Goal: Browse casually: Explore the website without a specific task or goal

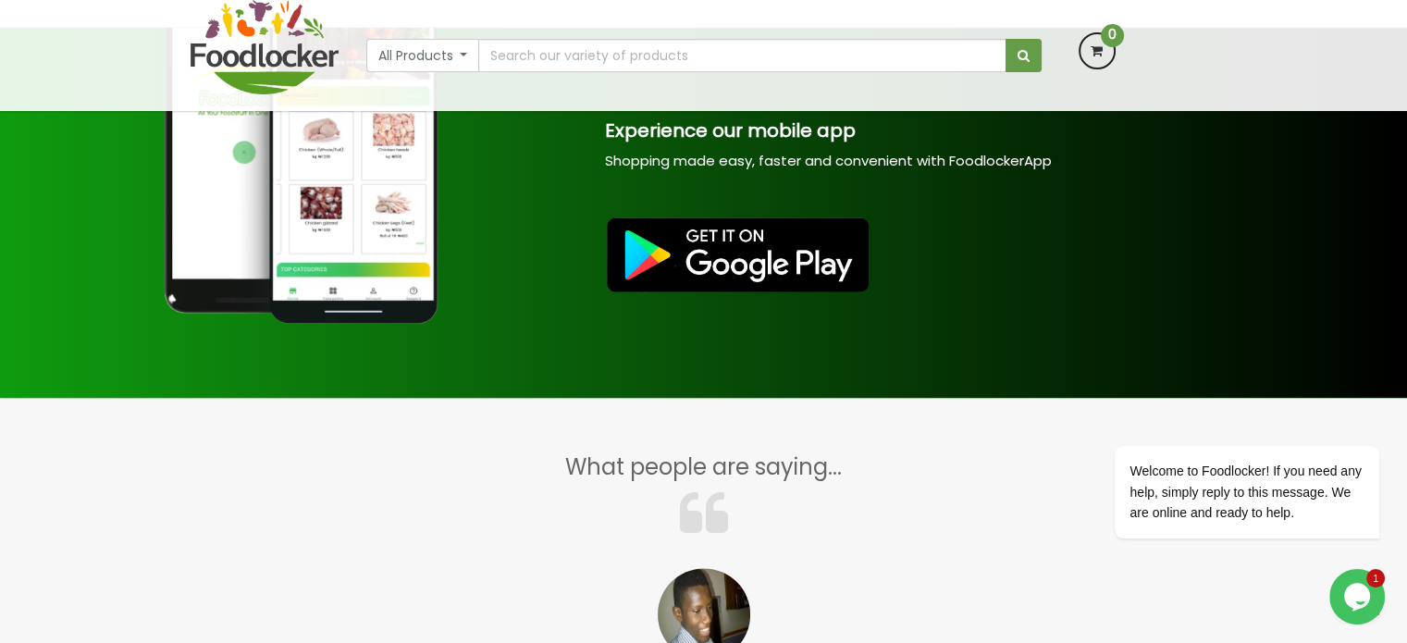
scroll to position [1563, 0]
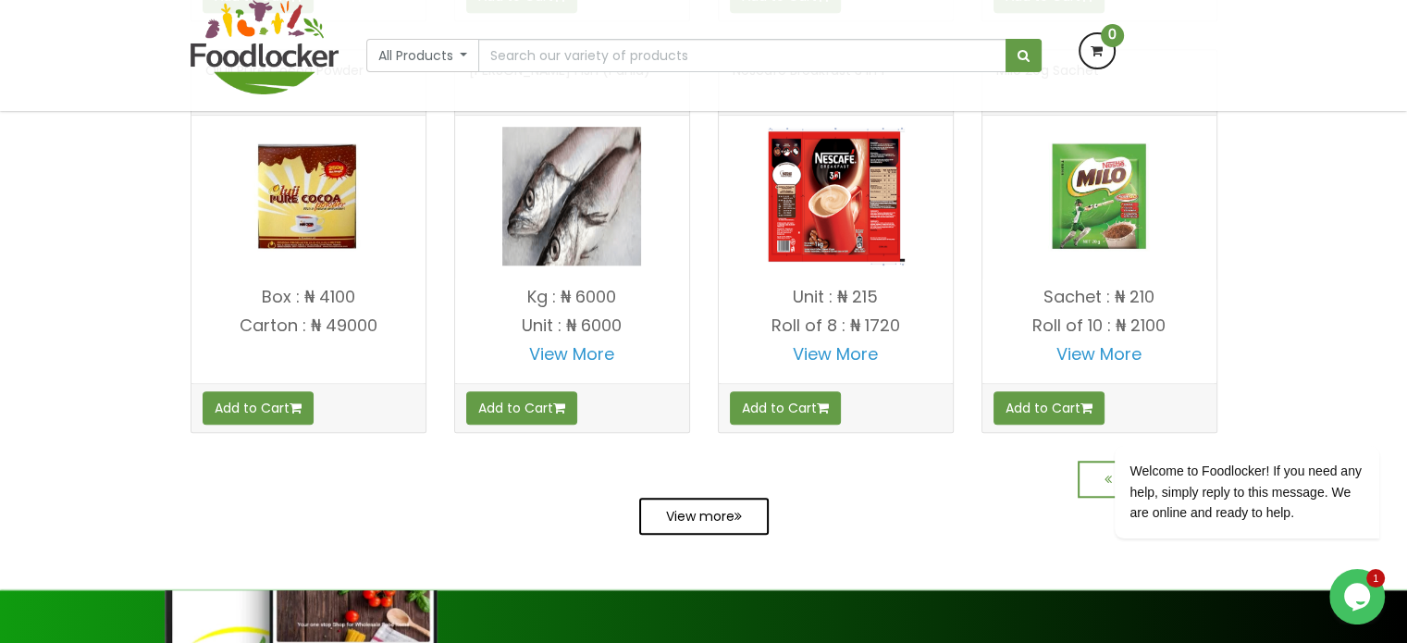
click at [714, 533] on link "View more" at bounding box center [704, 516] width 130 height 37
click at [692, 533] on link "View more" at bounding box center [704, 516] width 130 height 37
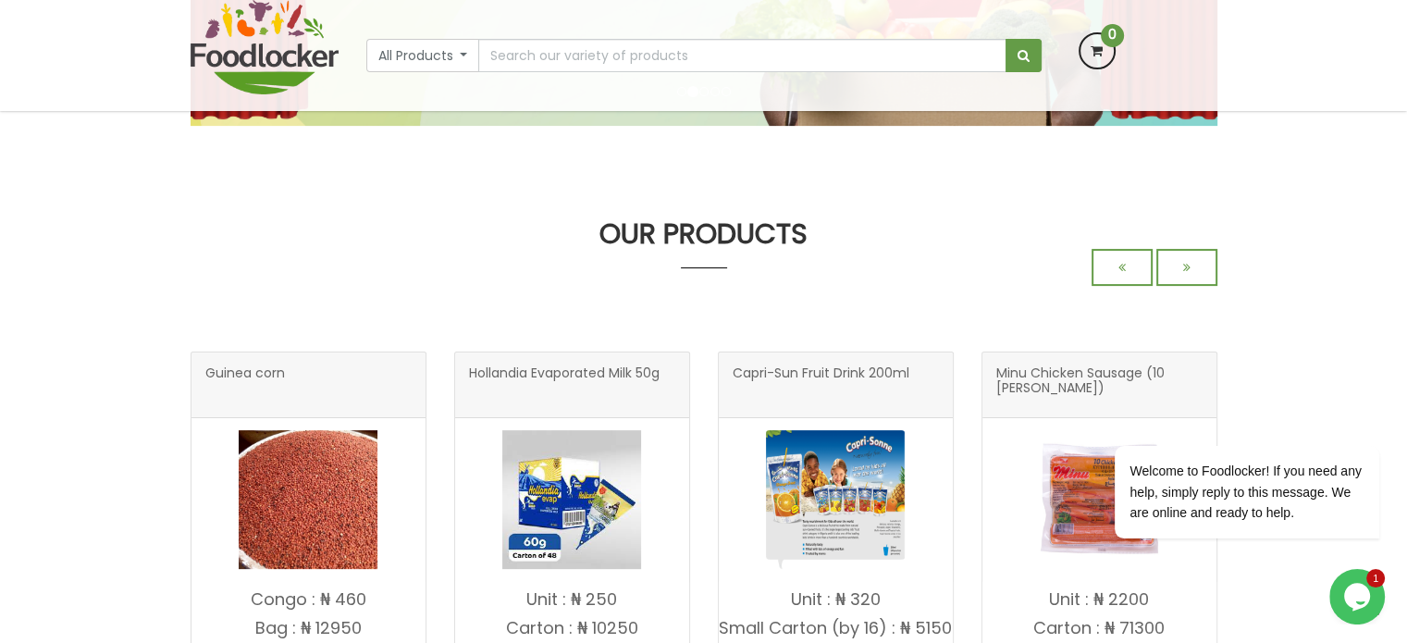
scroll to position [999, 0]
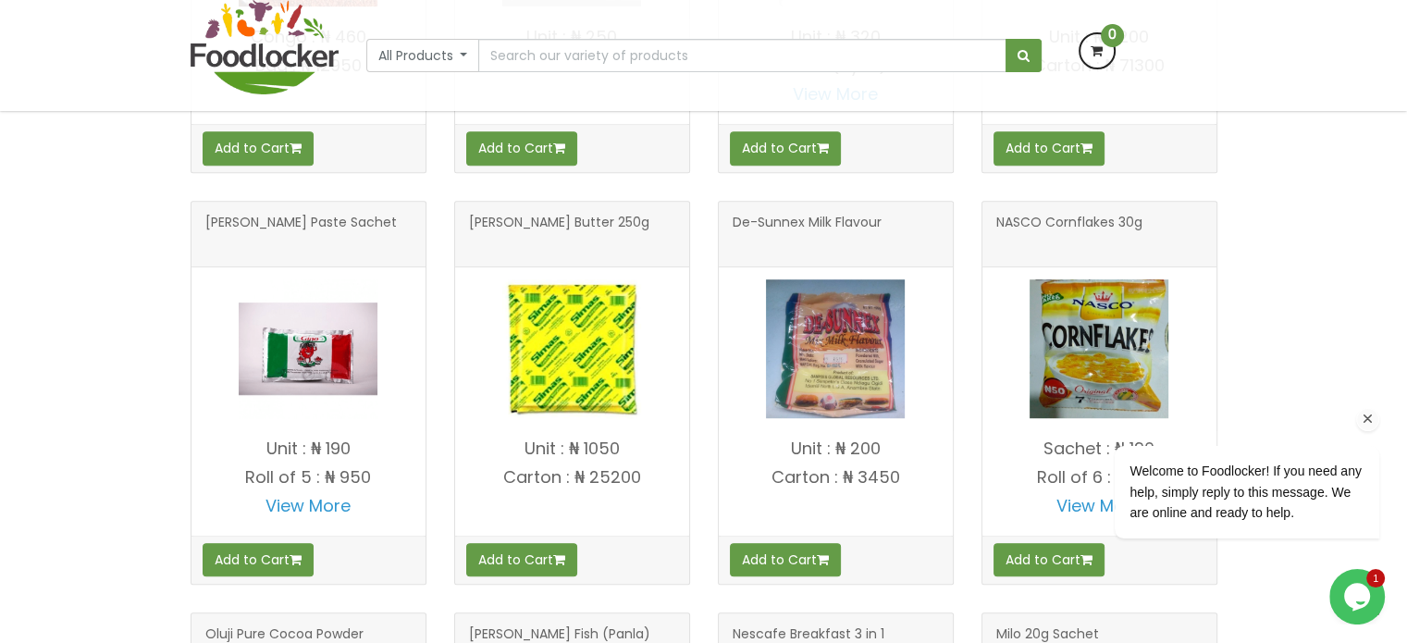
click at [1349, 420] on div at bounding box center [1224, 419] width 314 height 23
click at [1366, 420] on icon "Chat attention grabber" at bounding box center [1368, 419] width 17 height 17
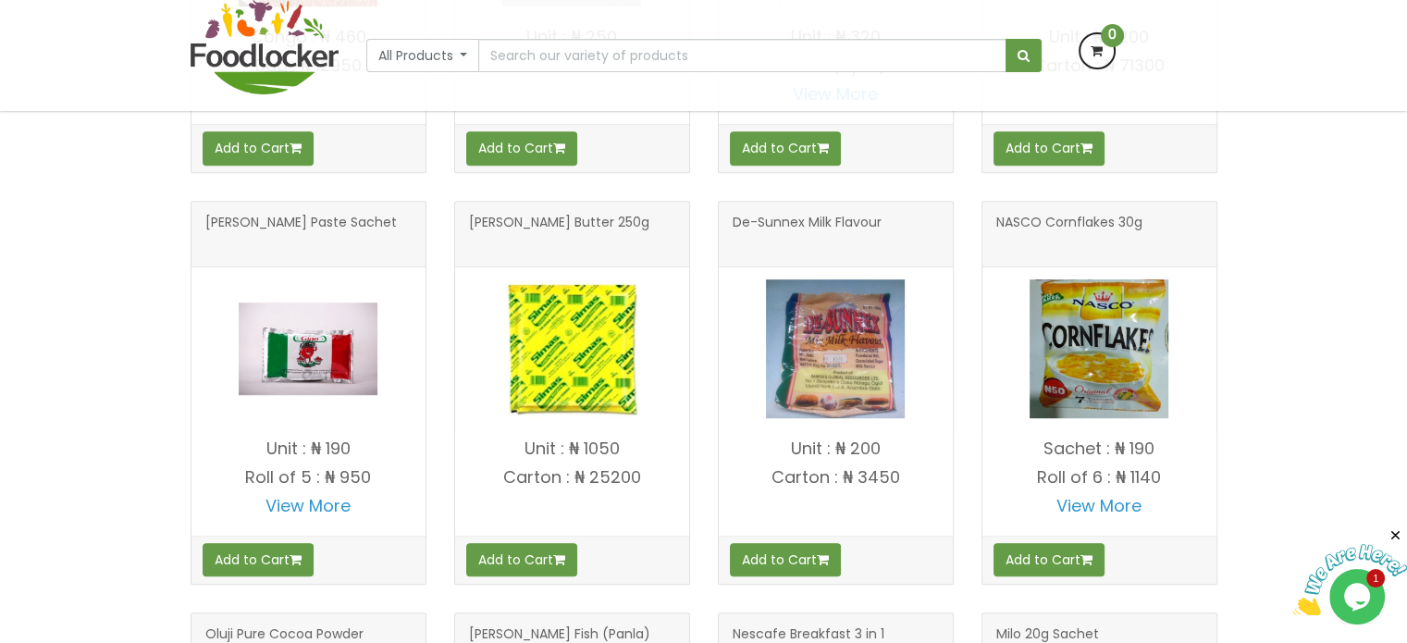
click at [1236, 402] on div "OUR PRODUCTS Guinea corn" at bounding box center [703, 376] width 1407 height 1441
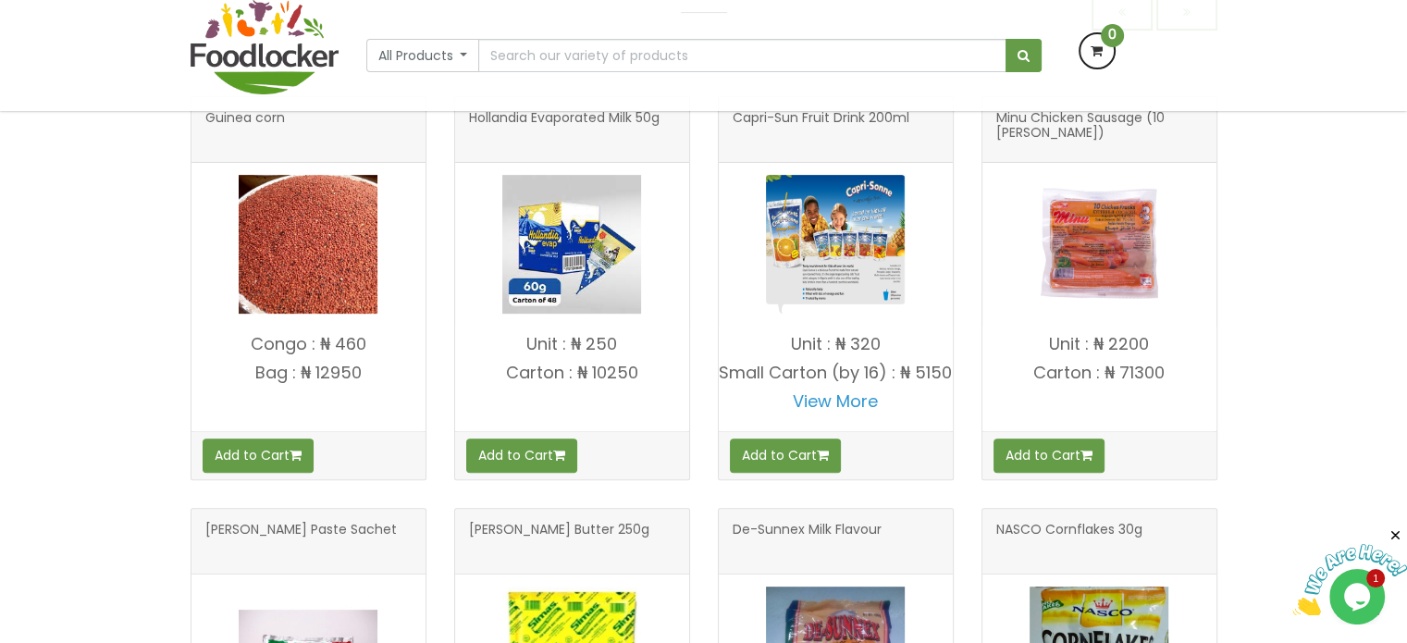
scroll to position [666, 0]
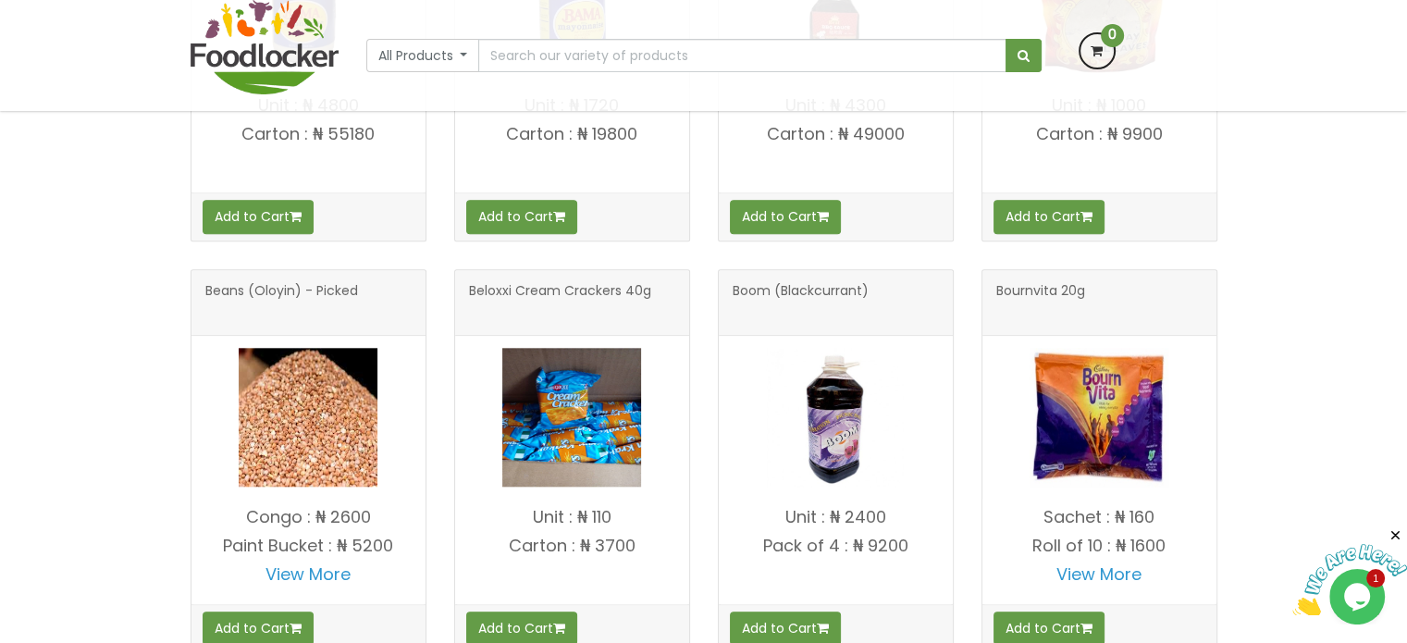
scroll to position [2413, 0]
